Goal: Check status: Check status

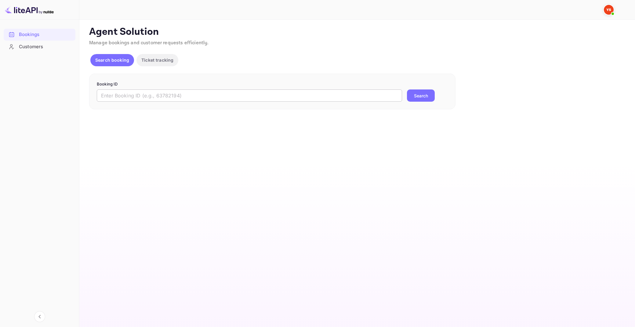
click at [154, 95] on input "text" at bounding box center [249, 95] width 305 height 12
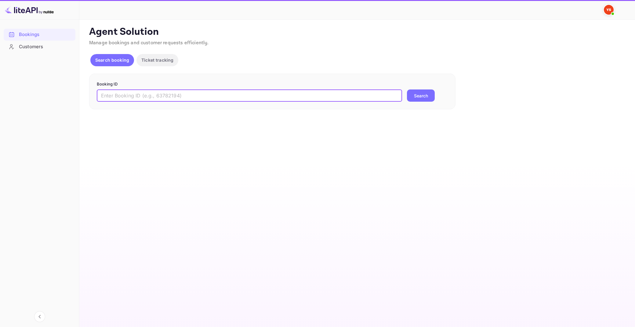
paste input "8089618"
type input "8089618"
click at [407, 89] on button "Search" at bounding box center [421, 95] width 28 height 12
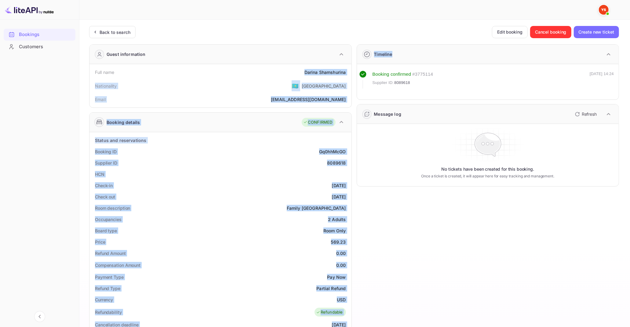
drag, startPoint x: 304, startPoint y: 71, endPoint x: 352, endPoint y: 71, distance: 47.9
click at [352, 71] on div "Guest information Full name [PERSON_NAME] Nationality 🇰🇿 [DEMOGRAPHIC_DATA] Ema…" at bounding box center [351, 268] width 535 height 458
drag, startPoint x: 283, startPoint y: 78, endPoint x: 301, endPoint y: 74, distance: 18.3
click at [283, 78] on div "Nationality 🇰🇿 [DEMOGRAPHIC_DATA]" at bounding box center [220, 86] width 257 height 16
click at [298, 77] on div "Full name [PERSON_NAME]" at bounding box center [220, 72] width 257 height 11
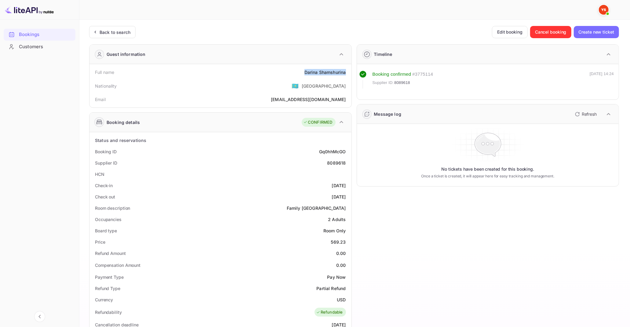
drag, startPoint x: 305, startPoint y: 73, endPoint x: 346, endPoint y: 73, distance: 40.3
click at [346, 73] on div "[PERSON_NAME]" at bounding box center [325, 72] width 42 height 6
copy div "[PERSON_NAME]"
drag, startPoint x: 331, startPoint y: 239, endPoint x: 345, endPoint y: 242, distance: 14.0
click at [345, 242] on div "569.23" at bounding box center [338, 242] width 15 height 6
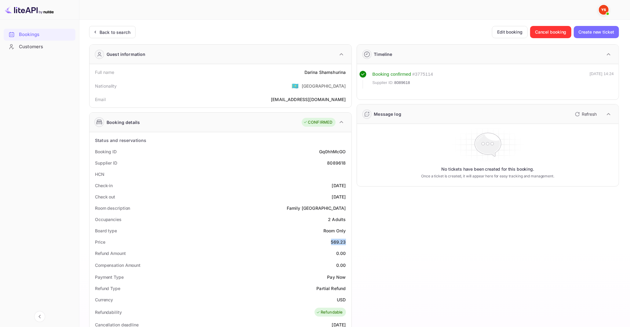
copy div "569.23"
drag, startPoint x: 337, startPoint y: 298, endPoint x: 344, endPoint y: 300, distance: 7.6
click at [344, 300] on div "USD" at bounding box center [341, 300] width 9 height 6
copy div "USD"
